Goal: Transaction & Acquisition: Obtain resource

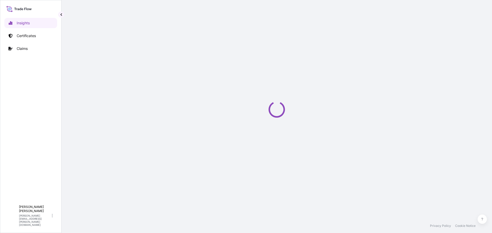
select select "2025"
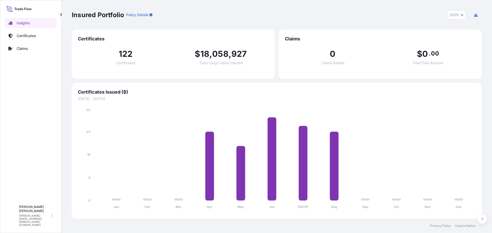
click at [458, 14] on button "2025" at bounding box center [456, 14] width 19 height 9
click at [459, 14] on button "2025" at bounding box center [456, 14] width 19 height 9
click at [147, 16] on p "Policy Details" at bounding box center [137, 14] width 22 height 5
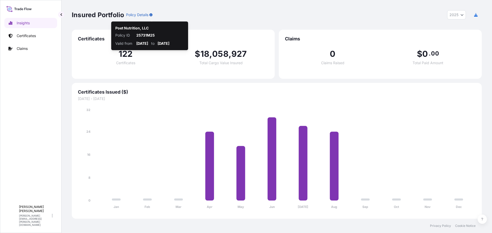
click at [152, 15] on icon "button" at bounding box center [150, 14] width 3 height 3
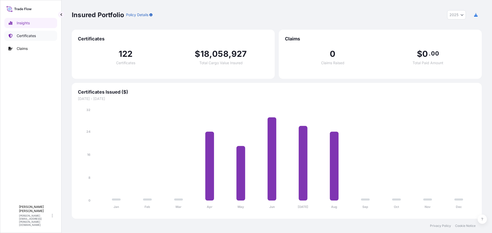
click at [38, 34] on link "Certificates" at bounding box center [30, 36] width 53 height 10
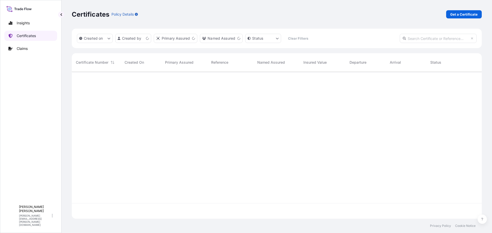
scroll to position [146, 406]
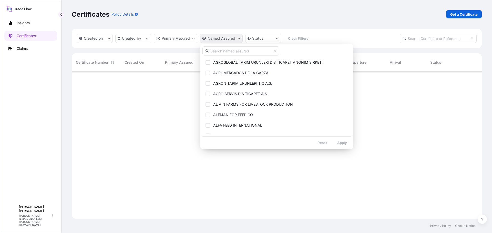
click at [234, 40] on html "Insights Certificates Claims B [PERSON_NAME] [PERSON_NAME][EMAIL_ADDRESS][PERSO…" at bounding box center [246, 116] width 492 height 233
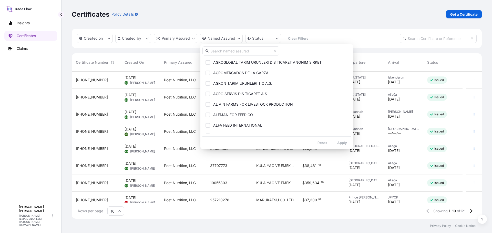
click at [242, 50] on input "text" at bounding box center [240, 50] width 77 height 9
click at [244, 50] on input "text" at bounding box center [240, 50] width 77 height 9
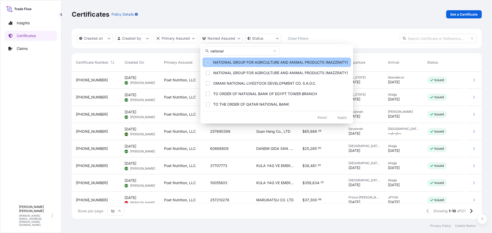
type input "national"
click at [245, 61] on span "NATIONAL GROUP FOR AGRICULTURE AND ANIMAL PRODUCTS (MAZZRATY)" at bounding box center [280, 62] width 135 height 5
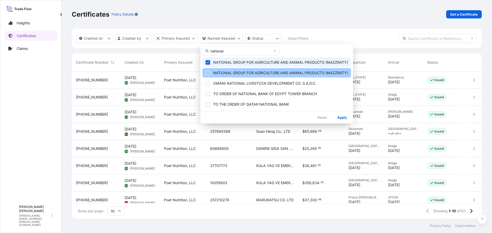
click at [238, 69] on button "NATIONAL GROUP FOR AGRICULTURE AND ANIMAL PRODUCTS (MAZZRATY)" at bounding box center [276, 72] width 149 height 9
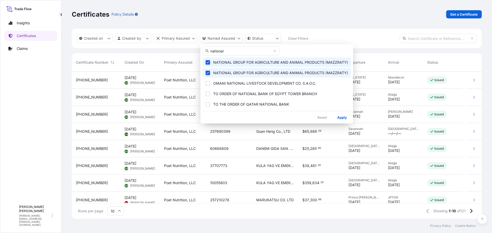
click at [238, 69] on button "NATIONAL GROUP FOR AGRICULTURE AND ANIMAL PRODUCTS (MAZZRATY)" at bounding box center [276, 72] width 149 height 9
click at [236, 65] on span "NATIONAL GROUP FOR AGRICULTURE AND ANIMAL PRODUCTS (MAZZRATY)" at bounding box center [280, 62] width 135 height 5
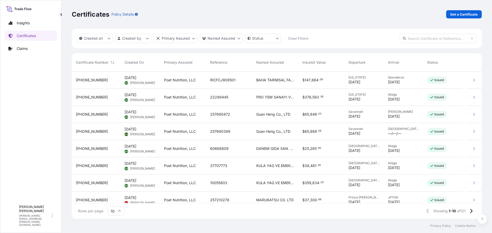
click at [371, 31] on html "Insights Certificates Claims B [PERSON_NAME] [PERSON_NAME][EMAIL_ADDRESS][PERSO…" at bounding box center [246, 116] width 492 height 233
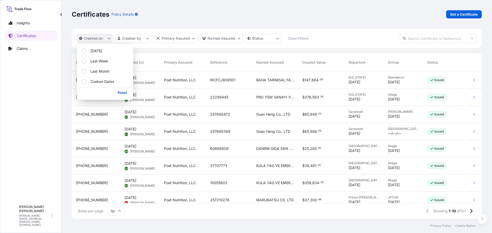
click at [110, 41] on button "Created on" at bounding box center [95, 38] width 36 height 9
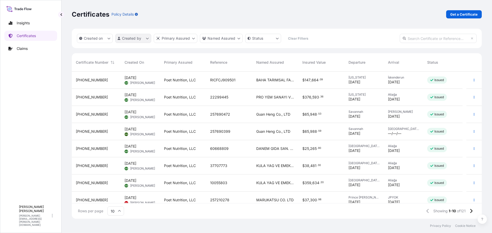
click at [141, 38] on html "Insights Certificates Claims B [PERSON_NAME] [PERSON_NAME][EMAIL_ADDRESS][PERSO…" at bounding box center [246, 116] width 492 height 233
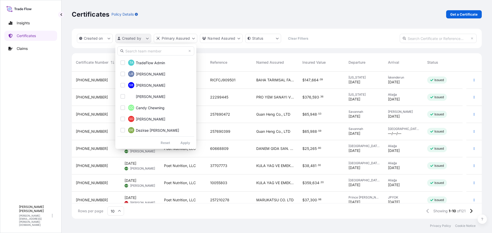
click at [141, 38] on html "Insights Certificates Claims B [PERSON_NAME] [PERSON_NAME][EMAIL_ADDRESS][PERSO…" at bounding box center [246, 116] width 492 height 233
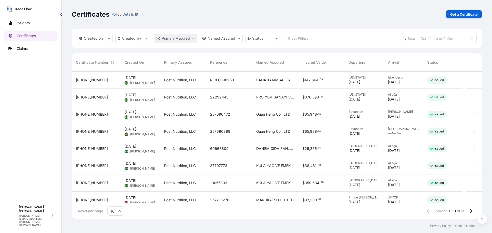
click at [192, 37] on html "Insights Certificates Claims B [PERSON_NAME] [PERSON_NAME][EMAIL_ADDRESS][PERSO…" at bounding box center [246, 116] width 492 height 233
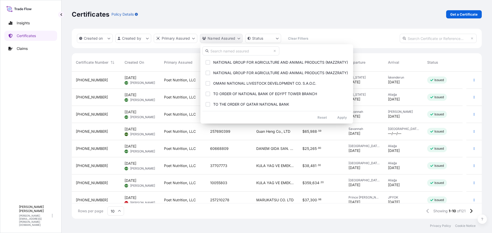
click at [229, 35] on html "Insights Certificates Claims B [PERSON_NAME] [PERSON_NAME][EMAIL_ADDRESS][PERSO…" at bounding box center [246, 116] width 492 height 233
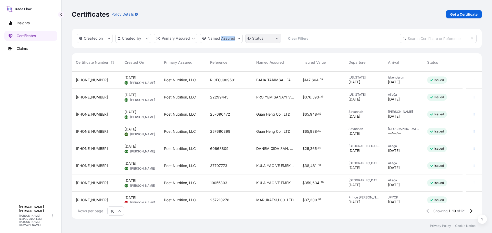
click at [265, 36] on html "Insights Certificates Claims B [PERSON_NAME] [PERSON_NAME][EMAIL_ADDRESS][PERSO…" at bounding box center [246, 116] width 492 height 233
click at [267, 36] on html "Insights Certificates Claims B [PERSON_NAME] [PERSON_NAME][EMAIL_ADDRESS][PERSO…" at bounding box center [246, 116] width 492 height 233
click at [459, 38] on input "text" at bounding box center [438, 38] width 77 height 9
click at [52, 218] on icon at bounding box center [52, 216] width 1 height 4
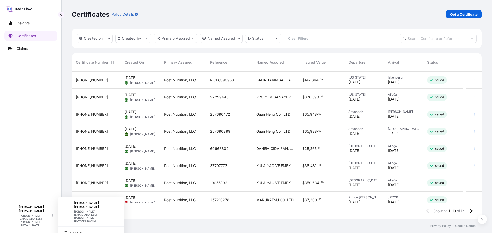
click at [86, 203] on p "[PERSON_NAME]" at bounding box center [95, 205] width 42 height 8
click at [72, 207] on div "B" at bounding box center [67, 212] width 10 height 10
click at [16, 49] on link "Claims" at bounding box center [30, 49] width 53 height 10
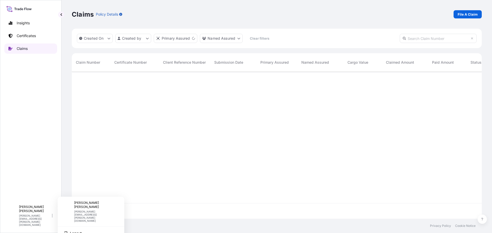
scroll to position [162, 406]
click at [15, 37] on link "Certificates" at bounding box center [30, 36] width 53 height 10
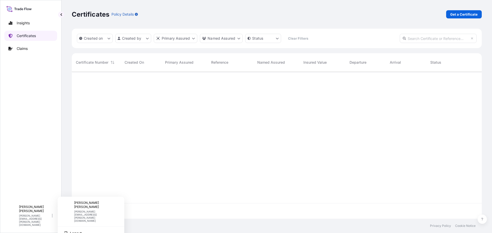
scroll to position [146, 406]
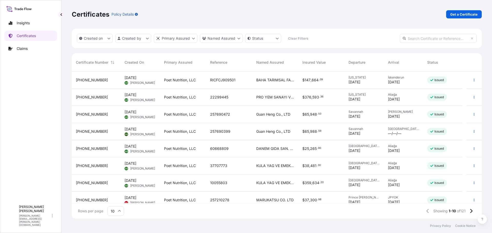
click at [264, 62] on span "Named Assured" at bounding box center [270, 62] width 28 height 5
click at [275, 83] on div "BAHA TARIMSAL FAALIYETLER SANAYI VE TICARET A.S." at bounding box center [275, 80] width 46 height 17
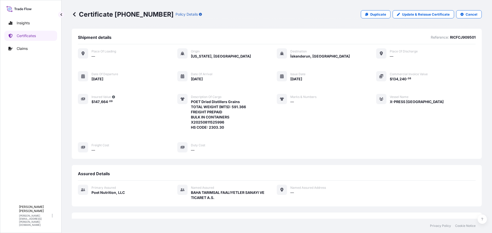
scroll to position [26, 0]
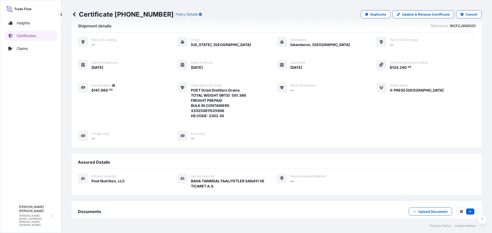
click at [200, 198] on div "Primary assured Poet Nutrition, LLC Named Assured BAHA TARIMSAL FAALIYETLER SAN…" at bounding box center [277, 183] width 398 height 29
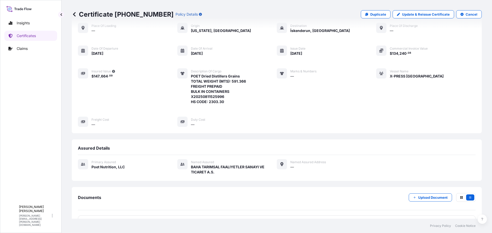
click at [209, 171] on span "BAHA TARIMSAL FAALIYETLER SANAYI VE TICARET A.S." at bounding box center [234, 170] width 86 height 10
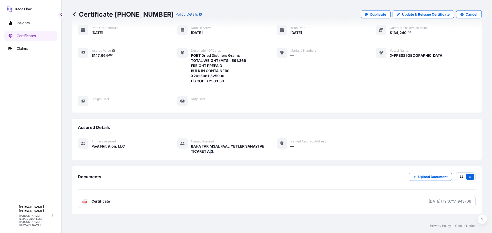
scroll to position [74, 0]
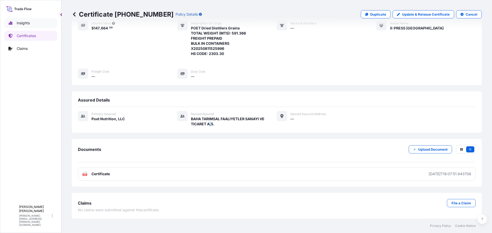
click at [14, 27] on link "Insights" at bounding box center [30, 23] width 53 height 10
select select "2025"
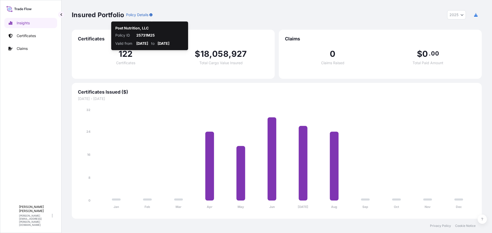
click at [151, 16] on icon "button" at bounding box center [150, 14] width 3 height 3
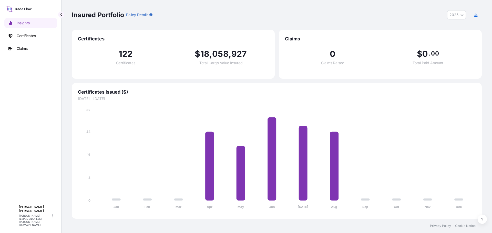
click at [139, 15] on p "Policy Details" at bounding box center [137, 14] width 22 height 5
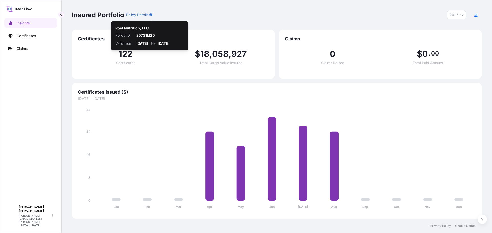
click at [154, 15] on div "Insured Portfolio Policy Details 2025 2025 2024 2023 2022" at bounding box center [277, 14] width 410 height 9
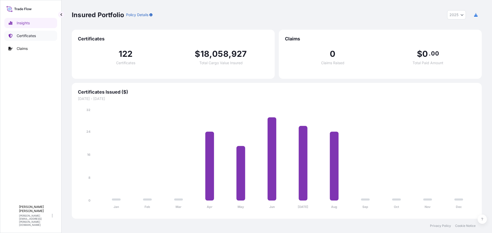
click at [28, 34] on p "Certificates" at bounding box center [26, 35] width 19 height 5
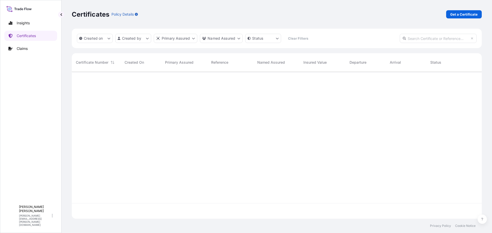
scroll to position [146, 406]
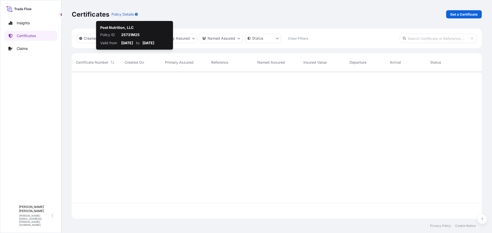
click at [139, 14] on div "Certificates Policy Details Get a Certificate" at bounding box center [277, 14] width 410 height 8
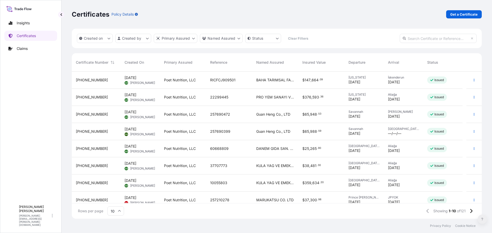
click at [483, 218] on icon at bounding box center [482, 219] width 2 height 3
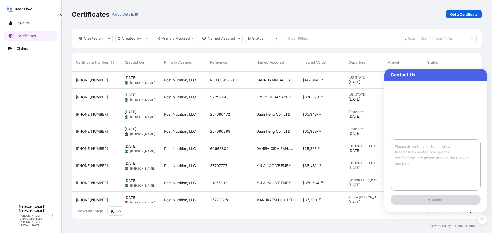
click at [436, 163] on textarea at bounding box center [436, 165] width 90 height 51
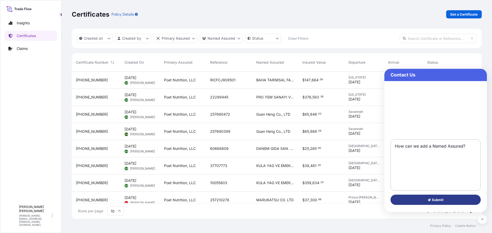
type textarea "How can we add a Named Assured?"
click at [436, 198] on span "Submit" at bounding box center [436, 200] width 16 height 5
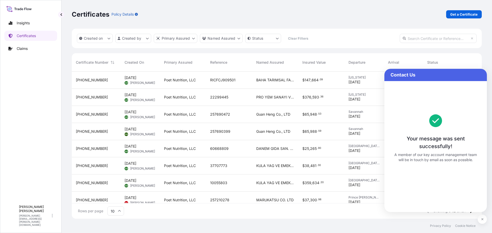
click at [368, 31] on div "Created on Created by Primary Assured Named Assured Status Clear Filters" at bounding box center [277, 38] width 410 height 19
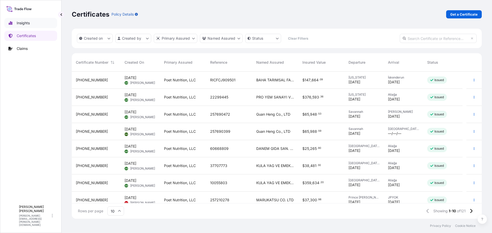
click at [34, 24] on link "Insights" at bounding box center [30, 23] width 53 height 10
select select "2025"
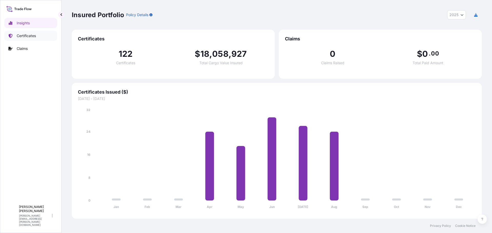
click at [28, 36] on p "Certificates" at bounding box center [26, 35] width 19 height 5
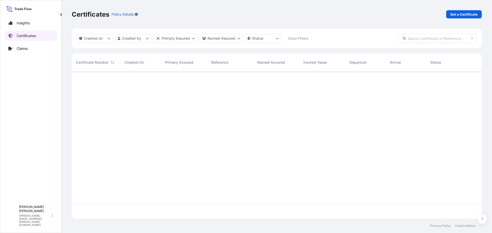
scroll to position [146, 406]
click at [165, 38] on html "Insights Certificates Claims B [PERSON_NAME] [PERSON_NAME][EMAIL_ADDRESS][PERSO…" at bounding box center [246, 116] width 492 height 233
click at [220, 40] on html "Insights Certificates Claims B [PERSON_NAME] [PERSON_NAME][EMAIL_ADDRESS][PERSO…" at bounding box center [246, 116] width 492 height 233
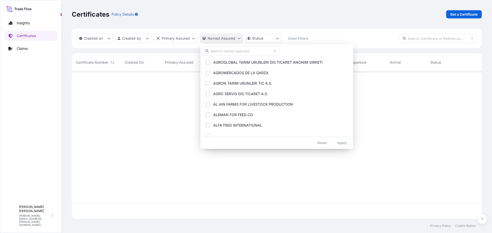
click at [220, 39] on html "Insights Certificates Claims B [PERSON_NAME] [PERSON_NAME][EMAIL_ADDRESS][PERSO…" at bounding box center [246, 116] width 492 height 233
click at [223, 49] on input "text" at bounding box center [240, 50] width 77 height 9
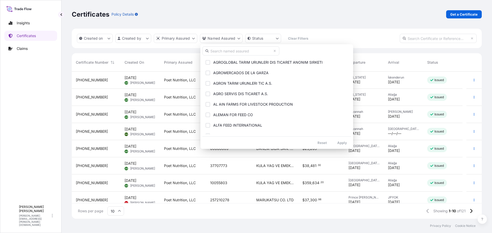
type input "a"
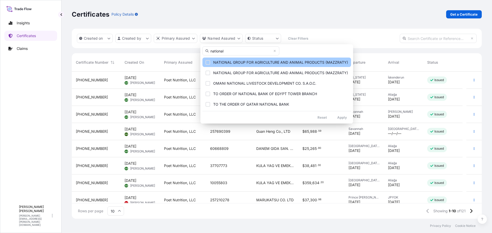
type input "national"
click at [225, 58] on button "NATIONAL GROUP FOR AGRICULTURE AND ANIMAL PRODUCTS (MAZZRATY)" at bounding box center [276, 62] width 149 height 9
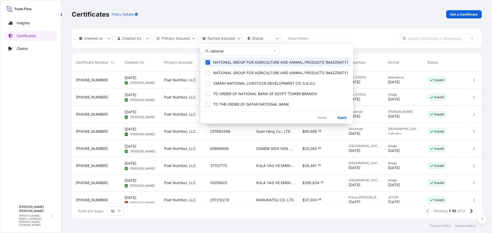
click at [222, 66] on button "NATIONAL GROUP FOR AGRICULTURE AND ANIMAL PRODUCTS (MAZZRATY)" at bounding box center [276, 62] width 149 height 9
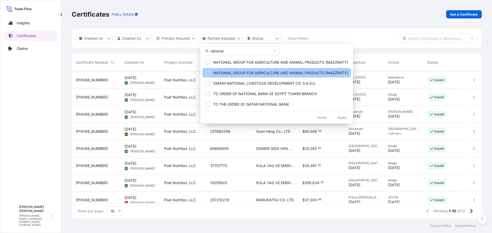
click at [221, 71] on span "NATIONAL GROUP FOR AGRICULTURE AND ANIMAL PRODUCTS (MAZZRATY)" at bounding box center [280, 72] width 135 height 5
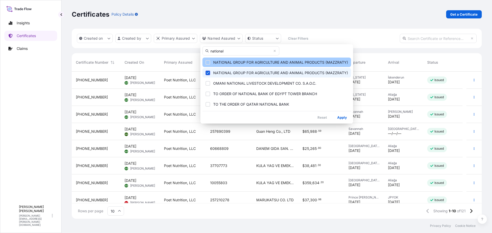
click at [221, 65] on button "NATIONAL GROUP FOR AGRICULTURE AND ANIMAL PRODUCTS (MAZZRATY)" at bounding box center [276, 62] width 149 height 9
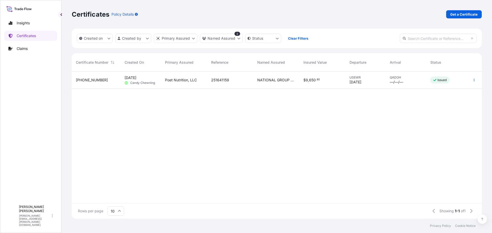
click at [288, 77] on div "NATIONAL GROUP FOR AGRICULTURE AND ANIMAL PRODUCTS (MAZZRATY)" at bounding box center [276, 80] width 46 height 17
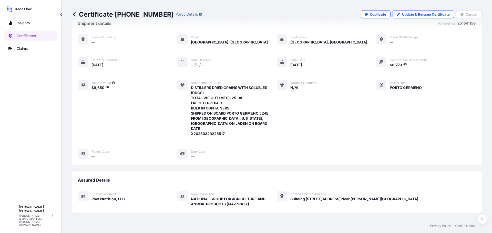
scroll to position [51, 0]
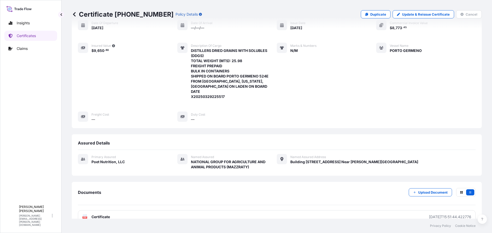
click at [322, 160] on span "Building [STREET_ADDRESS] Near [PERSON_NAME][GEOGRAPHIC_DATA]" at bounding box center [354, 162] width 128 height 5
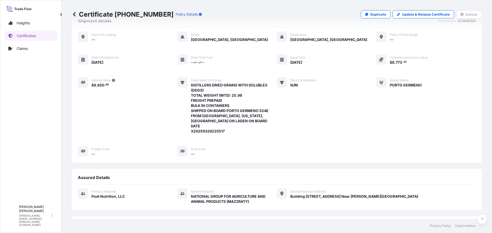
scroll to position [0, 0]
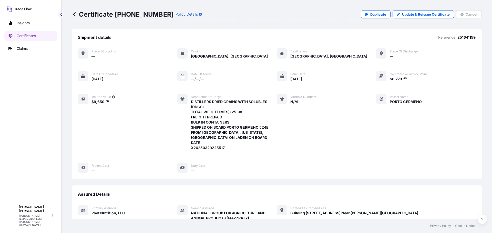
click at [74, 14] on icon at bounding box center [74, 14] width 5 height 5
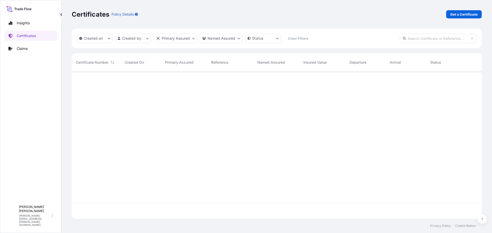
scroll to position [146, 406]
click at [224, 40] on html "Insights Certificates Claims B [PERSON_NAME] [PERSON_NAME][EMAIL_ADDRESS][PERSO…" at bounding box center [246, 116] width 492 height 233
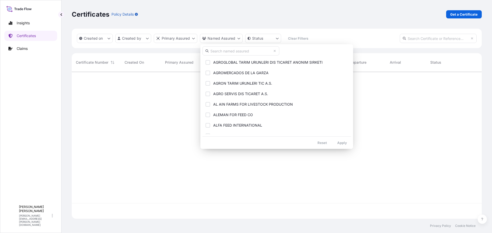
click at [300, 51] on div "AGROGLOBAL TARIM URUNLERI DIS TICARET ANONIM SIRKETI AGROMERCADOS DE LA GARZA A…" at bounding box center [276, 96] width 153 height 105
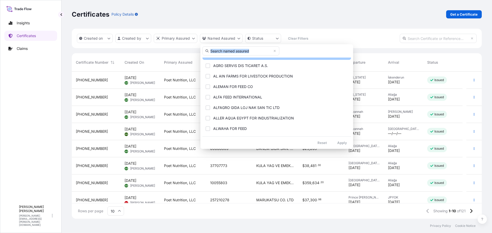
scroll to position [0, 0]
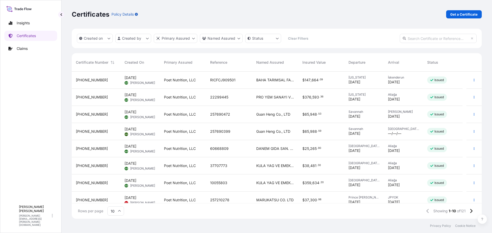
click at [370, 27] on html "Insights Certificates Claims B [PERSON_NAME] [PERSON_NAME][EMAIL_ADDRESS][PERSO…" at bounding box center [246, 116] width 492 height 233
click at [467, 15] on p "Get a Certificate" at bounding box center [463, 14] width 27 height 5
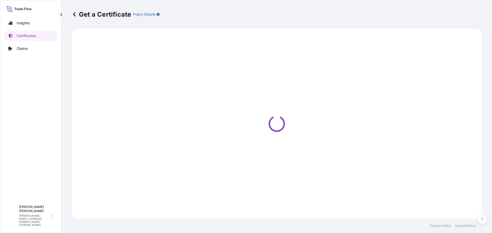
select select "Ocean Vessel"
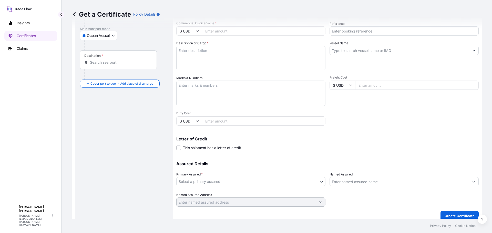
scroll to position [74, 0]
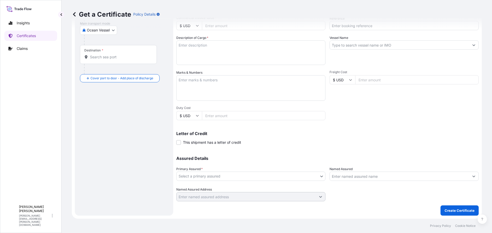
click at [347, 173] on input "Named Assured" at bounding box center [399, 176] width 139 height 9
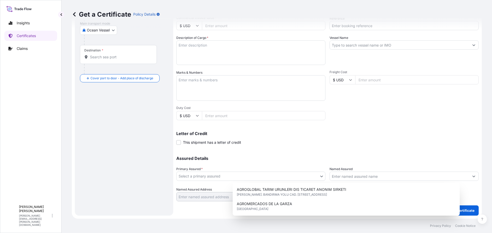
click at [220, 187] on div "Named Assured Address" at bounding box center [250, 194] width 149 height 14
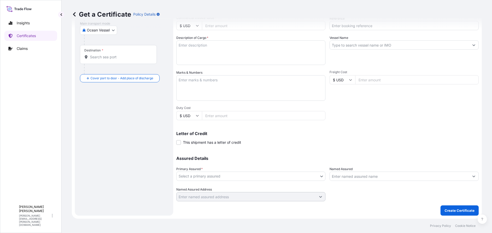
click at [355, 178] on input "Named Assured" at bounding box center [399, 176] width 139 height 9
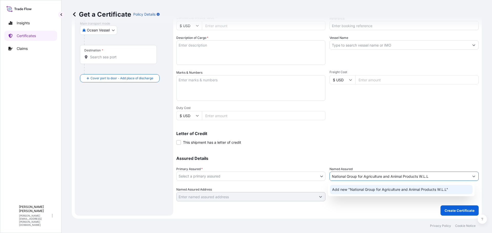
click at [363, 189] on span "Add new "National Group for Agriculture and Animal Products W.L.L"" at bounding box center [390, 189] width 116 height 5
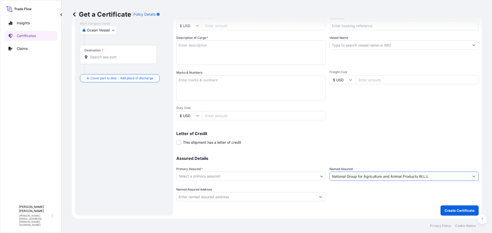
click at [440, 179] on input "National Group for Agriculture and Animal Products W.L.L" at bounding box center [399, 176] width 139 height 9
click at [472, 176] on button "Show suggestions" at bounding box center [473, 176] width 9 height 9
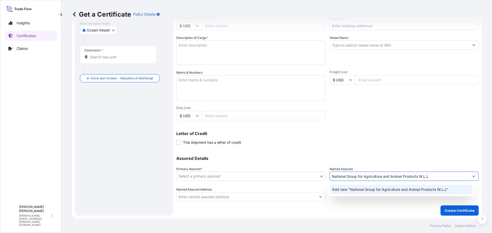
click at [367, 191] on span "Add new "National Group for Agriculture and Animal Products W.L.L"" at bounding box center [390, 189] width 116 height 5
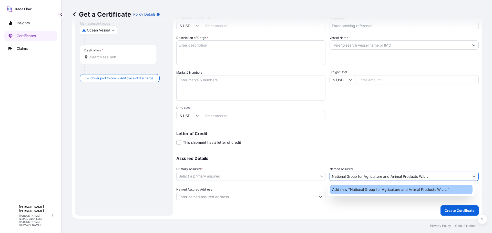
click at [371, 190] on span "Add new "National Group for Agriculture and Animal Products W.L.L "" at bounding box center [390, 189] width 117 height 5
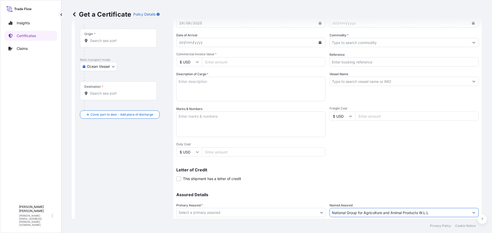
scroll to position [0, 0]
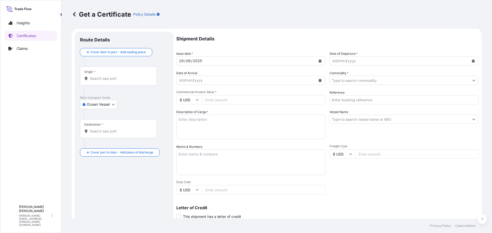
type input "National Group for Agriculture and Animal Products W.L.L"
click at [76, 13] on icon at bounding box center [74, 14] width 5 height 5
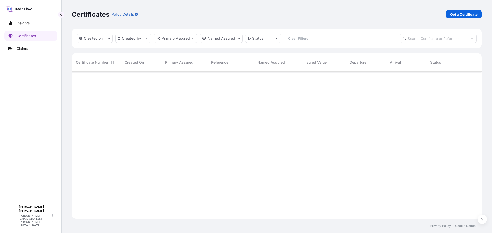
scroll to position [146, 406]
click at [215, 38] on html "Insights Certificates Claims B [PERSON_NAME] [PERSON_NAME][EMAIL_ADDRESS][PERSO…" at bounding box center [246, 116] width 492 height 233
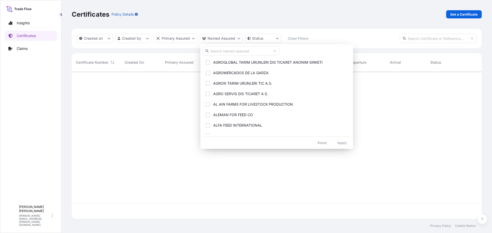
click at [227, 51] on input "text" at bounding box center [240, 50] width 77 height 9
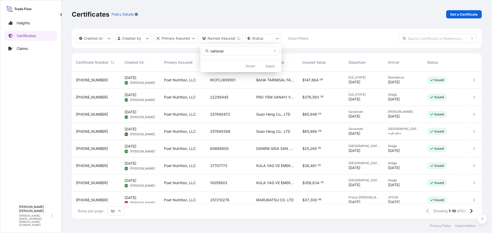
type input "national"
click at [388, 32] on html "Insights Certificates Claims B [PERSON_NAME] [PERSON_NAME][EMAIL_ADDRESS][PERSO…" at bounding box center [246, 116] width 492 height 233
click at [426, 40] on input "text" at bounding box center [438, 38] width 77 height 9
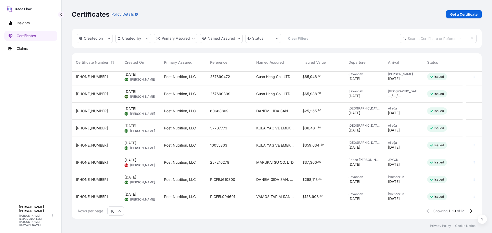
scroll to position [40, 0]
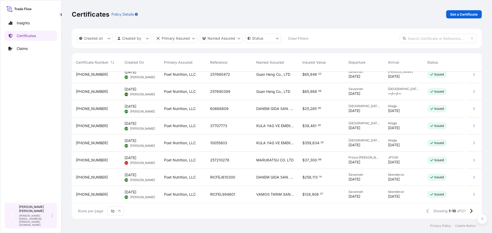
click at [13, 219] on span "B" at bounding box center [11, 215] width 3 height 5
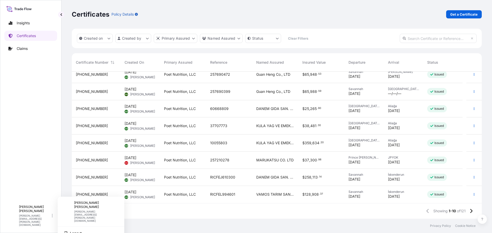
click at [43, 181] on div "Insights Certificates Claims" at bounding box center [30, 108] width 53 height 190
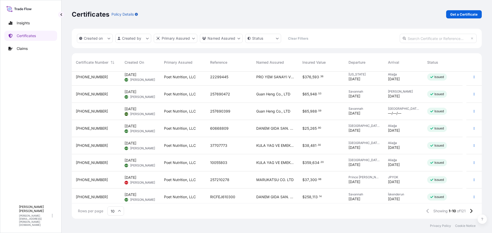
scroll to position [0, 0]
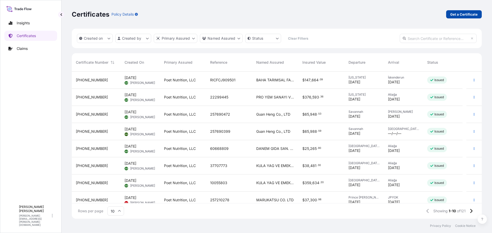
click at [461, 15] on p "Get a Certificate" at bounding box center [463, 14] width 27 height 5
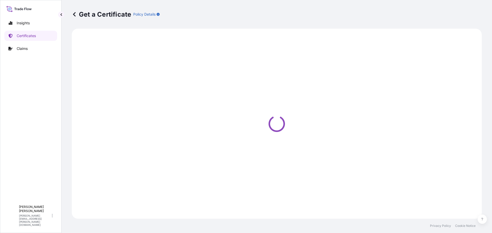
select select "Ocean Vessel"
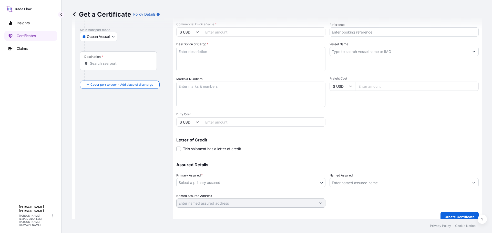
scroll to position [74, 0]
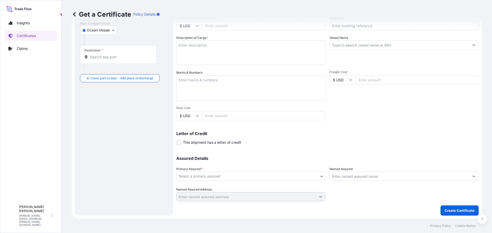
click at [376, 176] on input "Named Assured" at bounding box center [399, 176] width 139 height 9
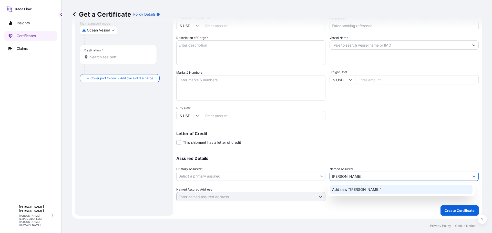
click at [349, 191] on span "Add new "[PERSON_NAME]"" at bounding box center [356, 189] width 49 height 5
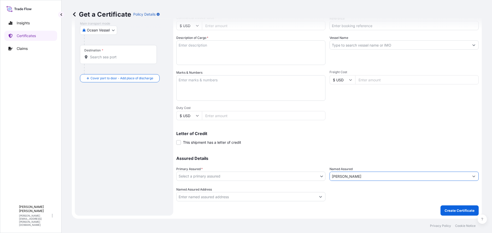
drag, startPoint x: 354, startPoint y: 177, endPoint x: 316, endPoint y: 178, distance: 38.2
click at [316, 178] on div "Assured Details Primary Assured * Select a primary assured Poet Nutrition, LLC …" at bounding box center [327, 175] width 302 height 51
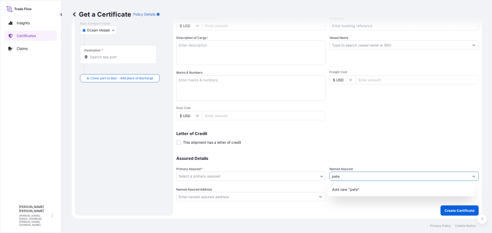
type input "pete"
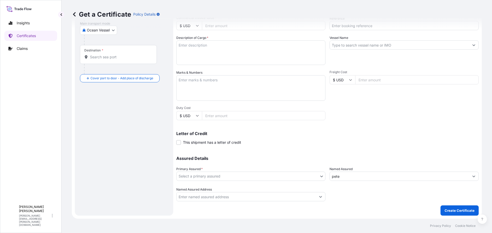
click at [364, 178] on input "pete" at bounding box center [399, 176] width 139 height 9
click at [351, 176] on input "pete" at bounding box center [399, 176] width 139 height 9
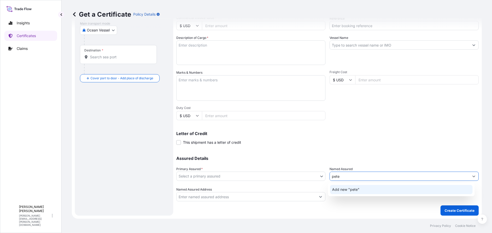
click at [353, 188] on span "Add new "pete"" at bounding box center [345, 189] width 27 height 5
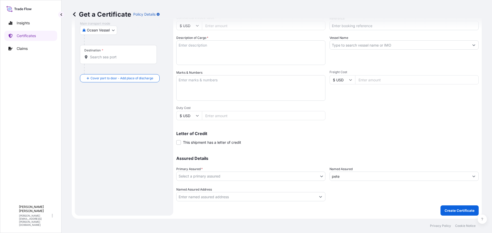
click at [395, 179] on input "pete" at bounding box center [399, 176] width 139 height 9
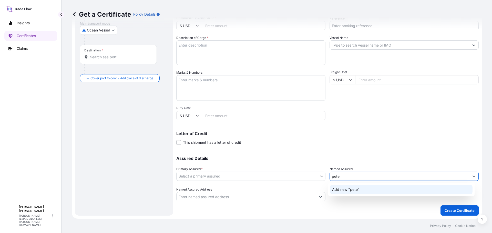
click at [380, 188] on div "Add new "pete"" at bounding box center [401, 189] width 143 height 9
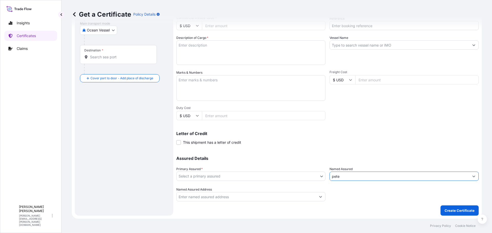
drag, startPoint x: 344, startPoint y: 177, endPoint x: 318, endPoint y: 178, distance: 26.4
click at [318, 178] on div "Assured Details Primary Assured * Select a primary assured Poet Nutrition, LLC …" at bounding box center [327, 175] width 302 height 51
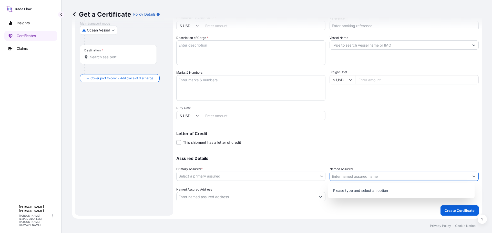
click at [359, 192] on p "Please type and select an option" at bounding box center [401, 190] width 143 height 11
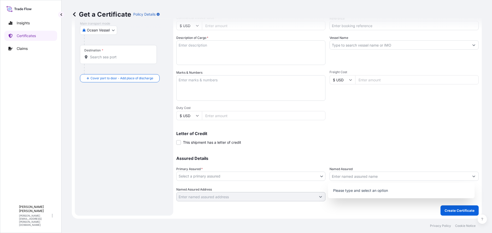
click at [359, 192] on div at bounding box center [404, 194] width 149 height 14
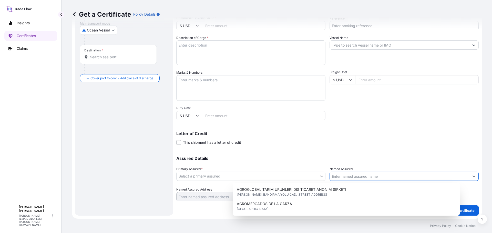
click at [361, 178] on input "Named Assured" at bounding box center [399, 176] width 139 height 9
click at [373, 147] on div "Shipment Details Issue date * [DATE] Date of Departure * dd / mm / yyyy Date of…" at bounding box center [327, 79] width 302 height 244
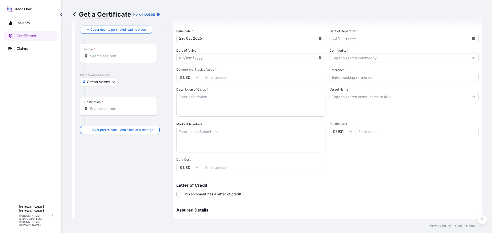
scroll to position [0, 0]
